Goal: Task Accomplishment & Management: Use online tool/utility

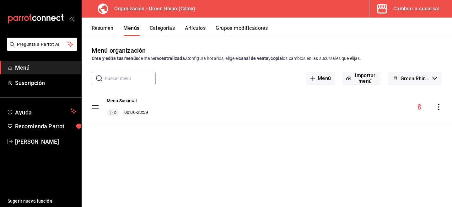
click at [387, 5] on icon "button" at bounding box center [382, 9] width 13 height 13
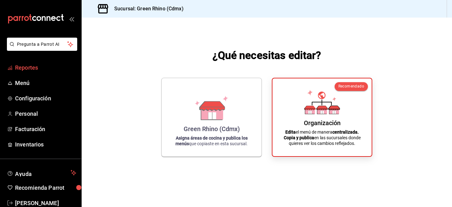
click at [22, 69] on span "Reportes" at bounding box center [45, 67] width 61 height 8
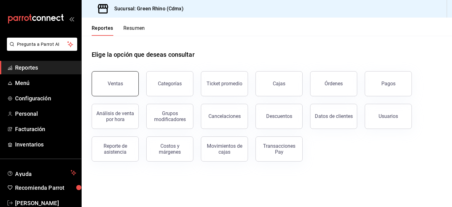
click at [111, 80] on button "Ventas" at bounding box center [115, 83] width 47 height 25
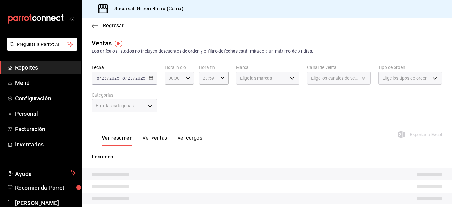
click at [154, 36] on main "Regresar Ventas Los artículos listados no incluyen descuentos de orden y el fil…" at bounding box center [267, 162] width 371 height 288
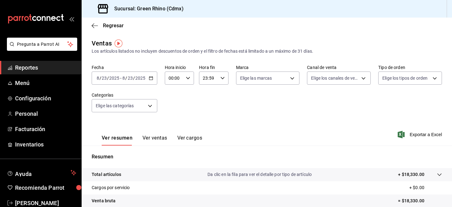
click at [121, 76] on span "-" at bounding box center [120, 78] width 1 height 5
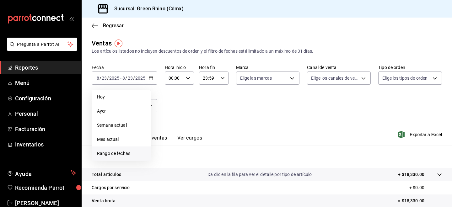
click at [116, 155] on span "Rango de fechas" at bounding box center [121, 153] width 49 height 7
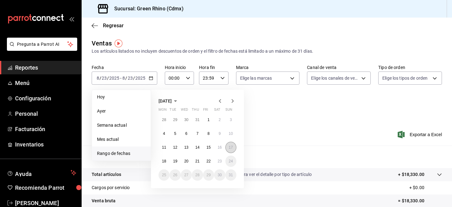
click at [229, 151] on button "17" at bounding box center [230, 147] width 11 height 11
click at [234, 145] on button "17" at bounding box center [230, 147] width 11 height 11
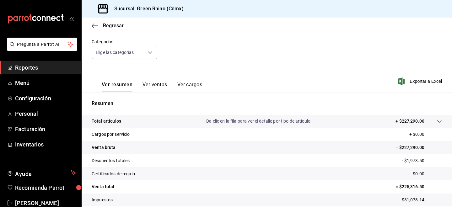
click at [160, 82] on button "Ver ventas" at bounding box center [155, 87] width 25 height 11
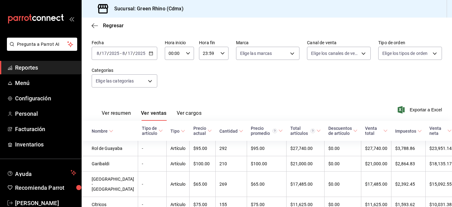
scroll to position [53, 0]
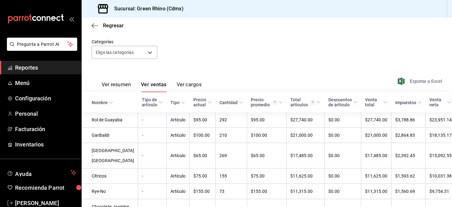
click at [411, 80] on span "Exportar a Excel" at bounding box center [420, 82] width 43 height 8
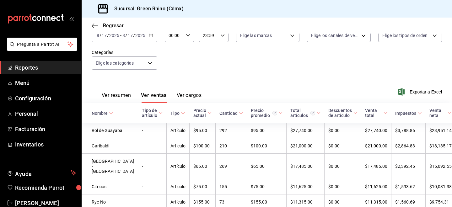
scroll to position [43, 0]
